Goal: Information Seeking & Learning: Learn about a topic

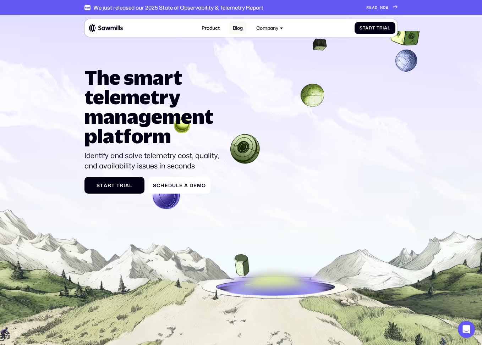
click at [237, 30] on link "Blog" at bounding box center [237, 28] width 17 height 13
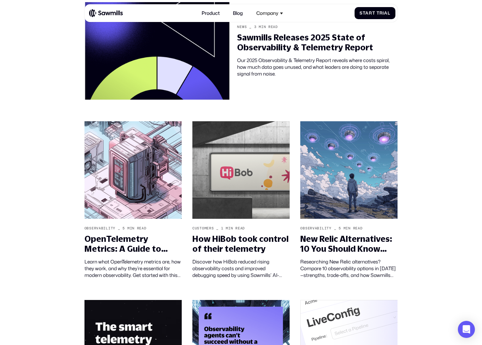
scroll to position [210, 0]
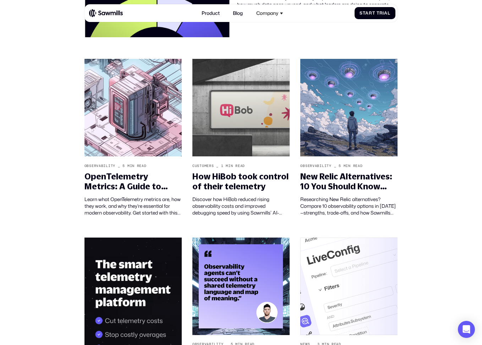
click at [47, 130] on section "Telemetry IQ The Blog for Modern telemetry All News Customers Observability Tha…" at bounding box center [241, 209] width 482 height 809
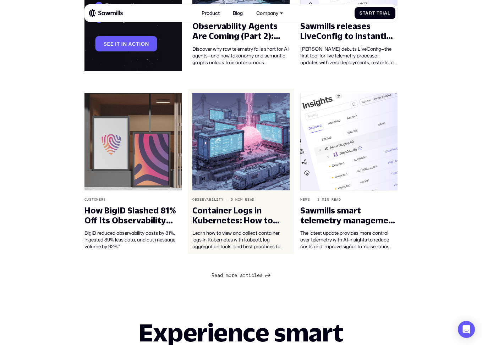
scroll to position [642, 0]
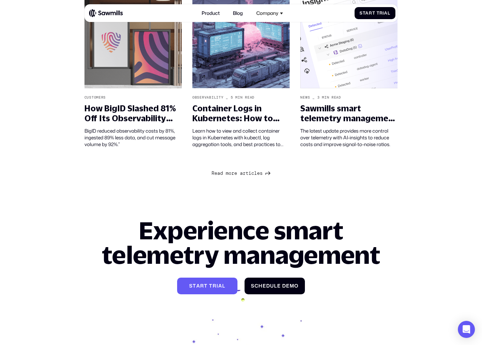
click at [229, 176] on span "o" at bounding box center [230, 174] width 3 height 6
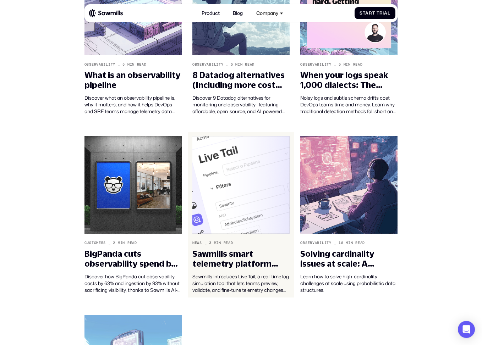
scroll to position [1033, 0]
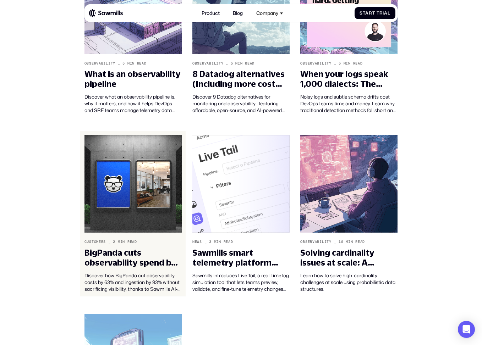
click at [153, 179] on img at bounding box center [132, 184] width 97 height 98
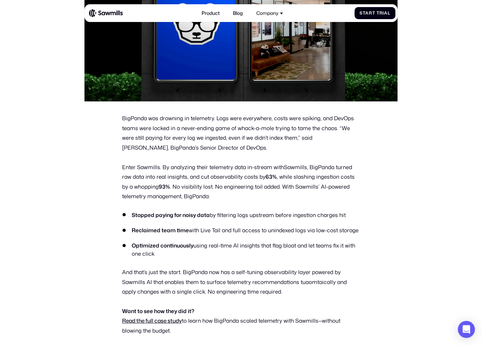
scroll to position [165, 0]
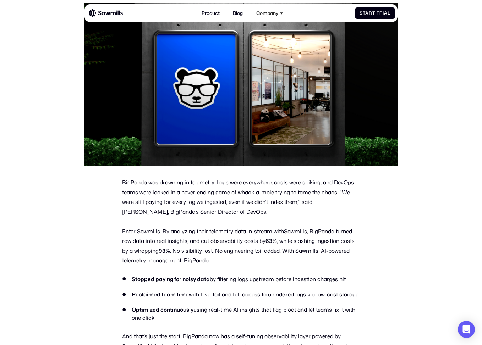
click at [44, 226] on section "All posts BigPanda cuts observability spend by over 60% and ingestion by 93% Cu…" at bounding box center [241, 260] width 482 height 820
